Goal: Task Accomplishment & Management: Complete application form

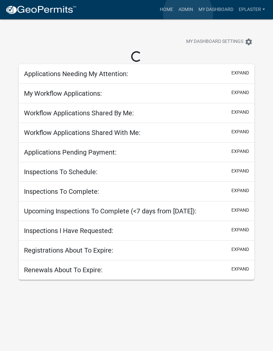
click at [188, 14] on link "Admin" at bounding box center [186, 9] width 20 height 13
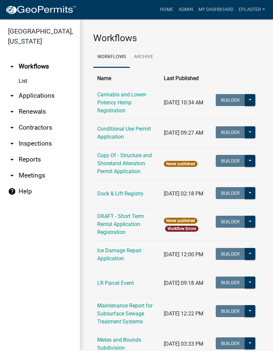
click at [184, 11] on link "Admin" at bounding box center [186, 9] width 20 height 13
click at [43, 99] on link "arrow_drop_down Applications" at bounding box center [40, 96] width 80 height 16
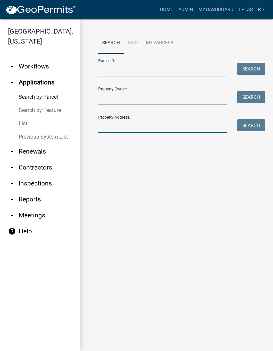
click at [157, 129] on input "Property Address:" at bounding box center [162, 126] width 129 height 14
click at [255, 122] on button "Search" at bounding box center [251, 125] width 28 height 12
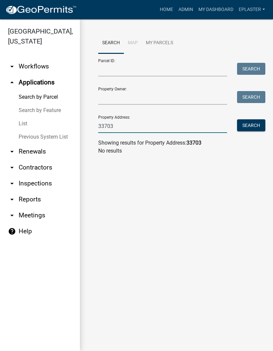
click at [170, 129] on input "33703" at bounding box center [162, 126] width 129 height 14
type input "37703"
click at [257, 125] on button "Search" at bounding box center [251, 125] width 28 height 12
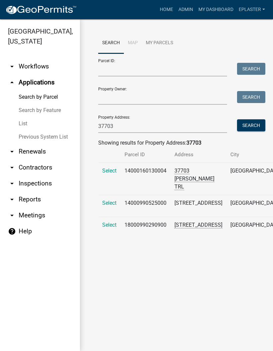
click at [115, 228] on span "Select" at bounding box center [109, 225] width 14 height 6
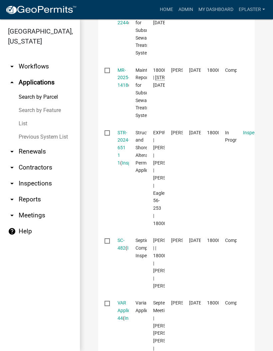
scroll to position [482, 0]
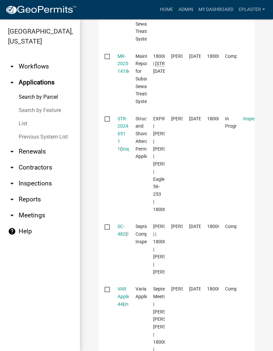
click at [124, 127] on link "STR-2024-651 1 1" at bounding box center [123, 134] width 12 height 36
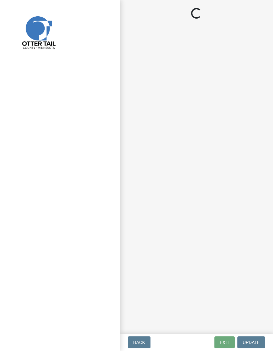
select select "710d5f49-2663-4e73-9718-d0c4e189f5ed"
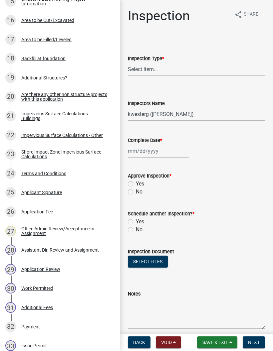
scroll to position [414, 0]
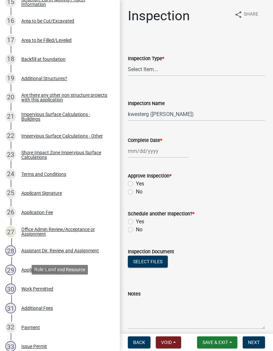
click at [72, 292] on div "30 Work Permitted" at bounding box center [57, 289] width 104 height 11
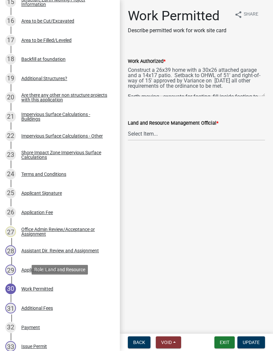
click at [224, 346] on button "Exit" at bounding box center [224, 343] width 20 height 12
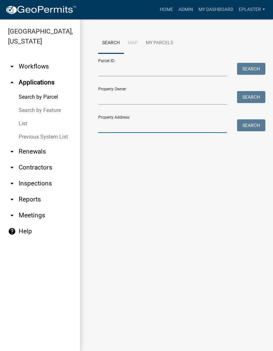
click at [155, 126] on input "Property Address:" at bounding box center [162, 126] width 129 height 14
click at [151, 67] on input "Parcel ID:" at bounding box center [162, 70] width 129 height 14
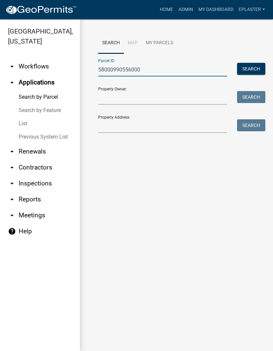
type input "58000990556000"
click at [247, 60] on div "Parcel ID: 58000990556000 Search" at bounding box center [176, 65] width 156 height 23
click at [250, 64] on button "Search" at bounding box center [251, 69] width 28 height 12
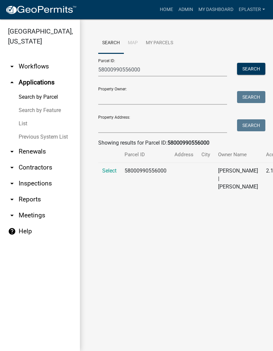
click at [110, 174] on span "Select" at bounding box center [109, 171] width 14 height 6
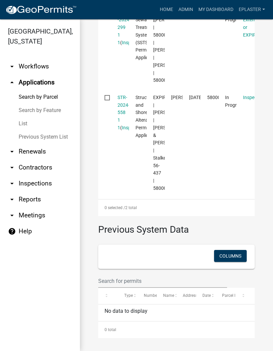
scroll to position [313, 0]
click at [118, 103] on link "STR-2024-558 1 1" at bounding box center [123, 113] width 12 height 36
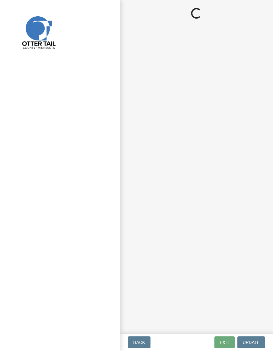
select select "710d5f49-2663-4e73-9718-d0c4e189f5ed"
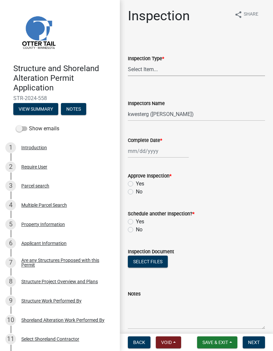
click at [188, 68] on select "Select Item... Footing / Structure Inspection Shoreland Alteration Not Built" at bounding box center [196, 70] width 137 height 14
select select "b85df808-133f-4f86-9906-a0b2b0931676"
click at [206, 113] on select "Select Item... btollefson ([PERSON_NAME]) [PERSON_NAME] ([PERSON_NAME]) eplaste…" at bounding box center [196, 114] width 137 height 14
select select "ab4afe9b-f255-4bf6-b29f-35714790ba70"
click at [160, 153] on div at bounding box center [158, 151] width 61 height 14
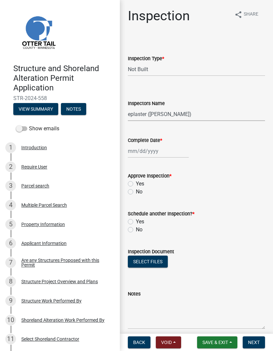
select select "10"
select select "2025"
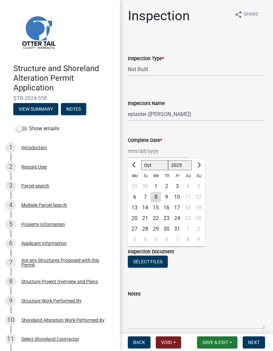
click at [158, 196] on div "8" at bounding box center [155, 197] width 11 height 11
type input "[DATE]"
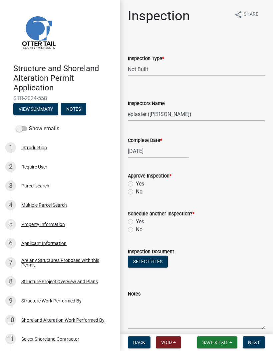
click at [136, 183] on label "Yes" at bounding box center [140, 184] width 8 height 8
click at [136, 183] on input "Yes" at bounding box center [138, 182] width 4 height 4
radio input "true"
click at [136, 232] on label "No" at bounding box center [139, 230] width 7 height 8
click at [136, 230] on input "No" at bounding box center [138, 228] width 4 height 4
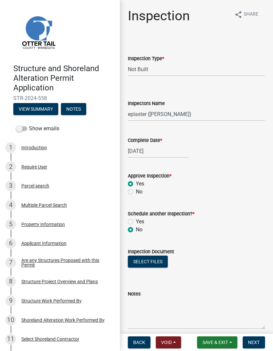
radio input "true"
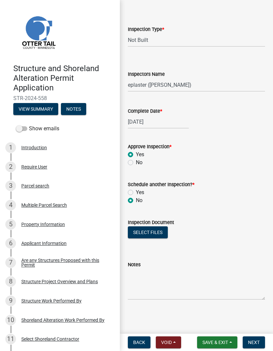
scroll to position [29, 0]
click at [222, 285] on textarea "Notes" at bounding box center [196, 284] width 137 height 31
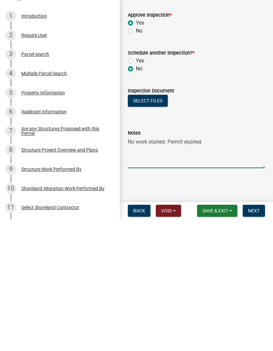
type textarea "No work started. Permit expired."
click at [254, 337] on button "Next" at bounding box center [253, 343] width 22 height 12
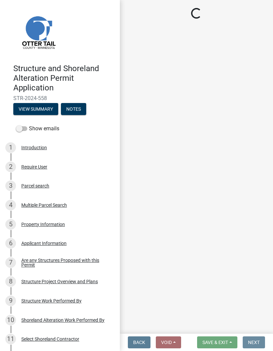
scroll to position [0, 0]
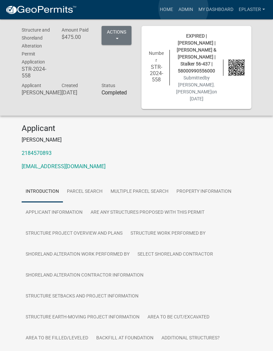
click at [183, 9] on link "Admin" at bounding box center [186, 9] width 20 height 13
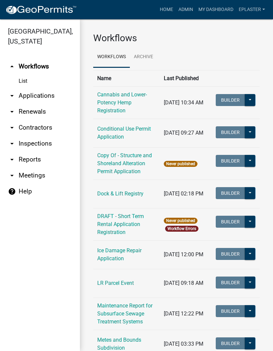
click at [47, 97] on link "arrow_drop_down Applications" at bounding box center [40, 96] width 80 height 16
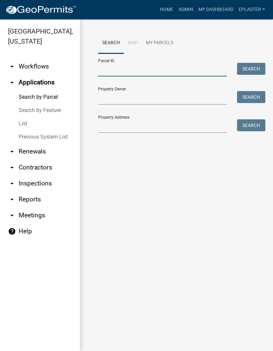
click at [148, 70] on input "Parcel ID:" at bounding box center [162, 70] width 129 height 14
click at [144, 67] on input "Parcel ID:" at bounding box center [162, 70] width 129 height 14
paste input "58000990557000"
type input "58000990557000"
click at [253, 71] on button "Search" at bounding box center [251, 69] width 28 height 12
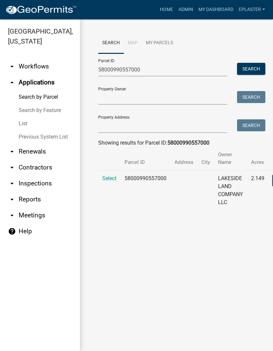
click at [102, 176] on span "Select" at bounding box center [109, 178] width 14 height 6
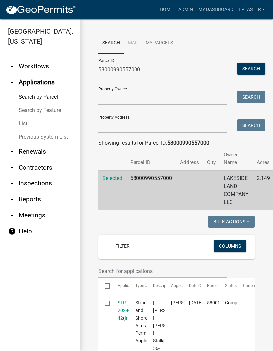
click at [47, 187] on link "arrow_drop_down Inspections" at bounding box center [40, 184] width 80 height 16
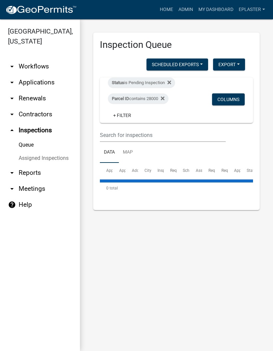
click at [155, 99] on div "Parcel ID contains 28000" at bounding box center [138, 98] width 61 height 11
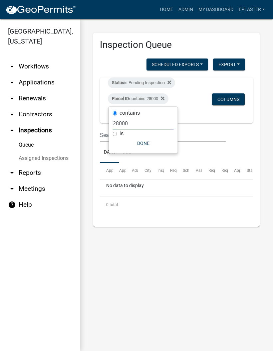
click at [142, 124] on input "28000" at bounding box center [143, 124] width 61 height 14
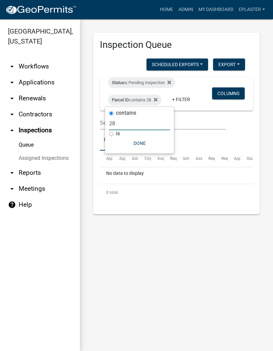
type input "2"
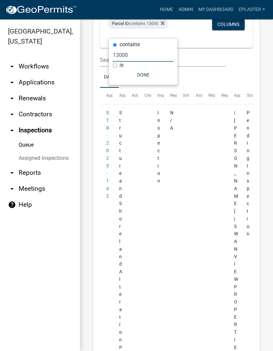
scroll to position [95, 0]
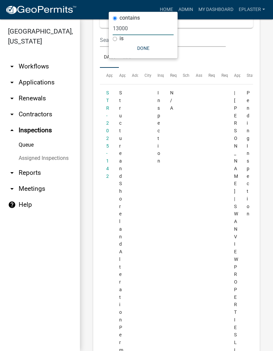
type input "13000"
click at [252, 166] on datatable-body-cell "Pending Inspection" at bounding box center [246, 350] width 13 height 532
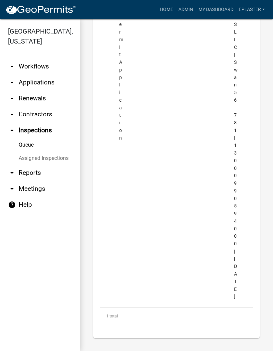
scroll to position [413, 0]
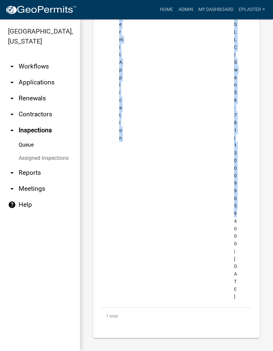
click at [251, 167] on datatable-body-cell "Pending Inspection" at bounding box center [246, 40] width 13 height 532
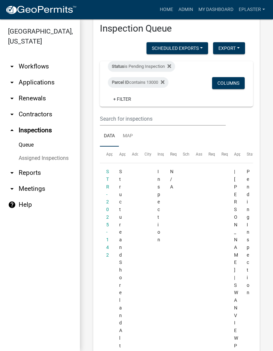
scroll to position [16, 0]
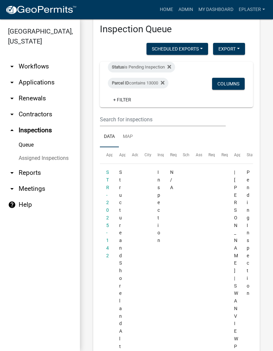
click at [109, 209] on link "STR-2025-142" at bounding box center [107, 214] width 3 height 88
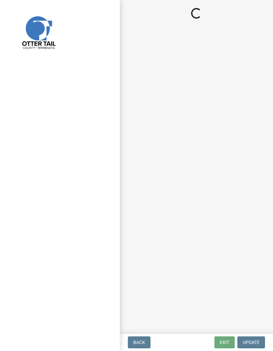
select select "710d5f49-2663-4e73-9718-d0c4e189f5ed"
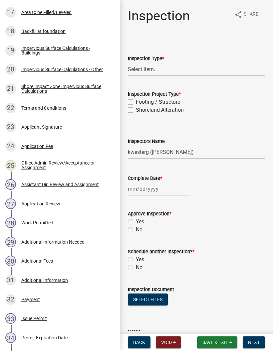
scroll to position [446, 0]
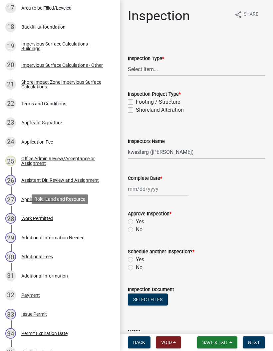
click at [88, 215] on div "28 Work Permitted" at bounding box center [57, 218] width 104 height 11
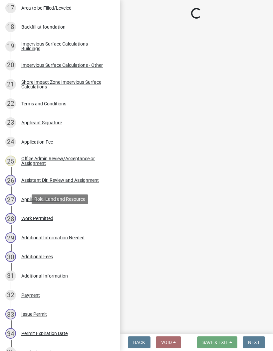
select select "ab2e7446-72a0-49c6-a36a-5181bad2fe68"
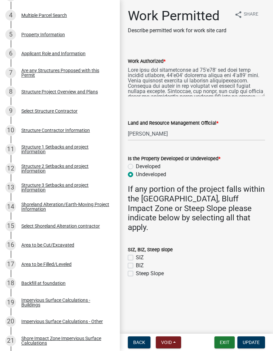
scroll to position [163, 0]
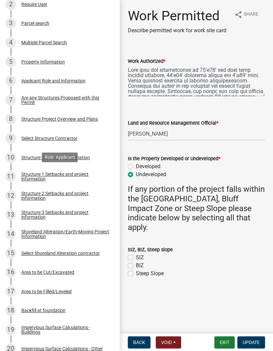
click at [92, 175] on div "Structure 1 Setbacks and project information" at bounding box center [65, 176] width 88 height 9
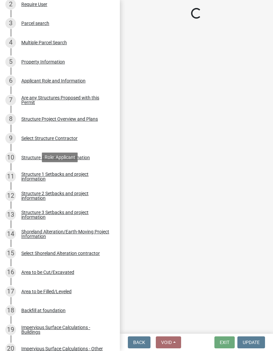
select select "c185e313-3403-4239-bd61-bb563c58a77a"
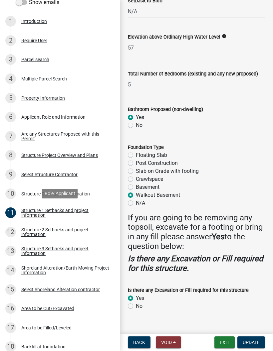
scroll to position [127, 0]
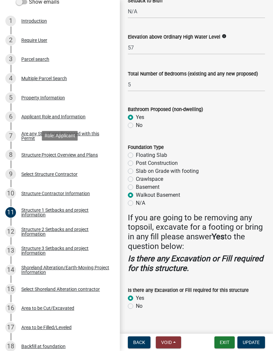
click at [101, 155] on div "8 Structure Project Overview and Plans" at bounding box center [57, 155] width 104 height 11
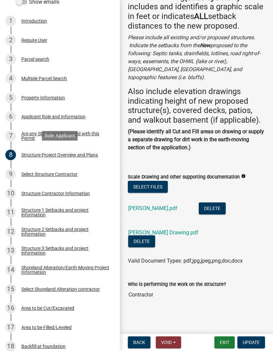
scroll to position [264, 0]
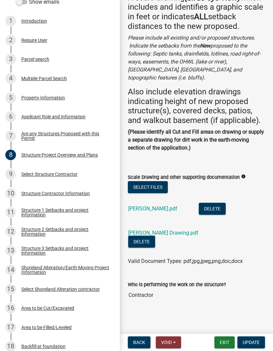
click at [166, 236] on link "[PERSON_NAME] Drawing.pdf" at bounding box center [163, 233] width 70 height 6
